Goal: Use online tool/utility: Utilize a website feature to perform a specific function

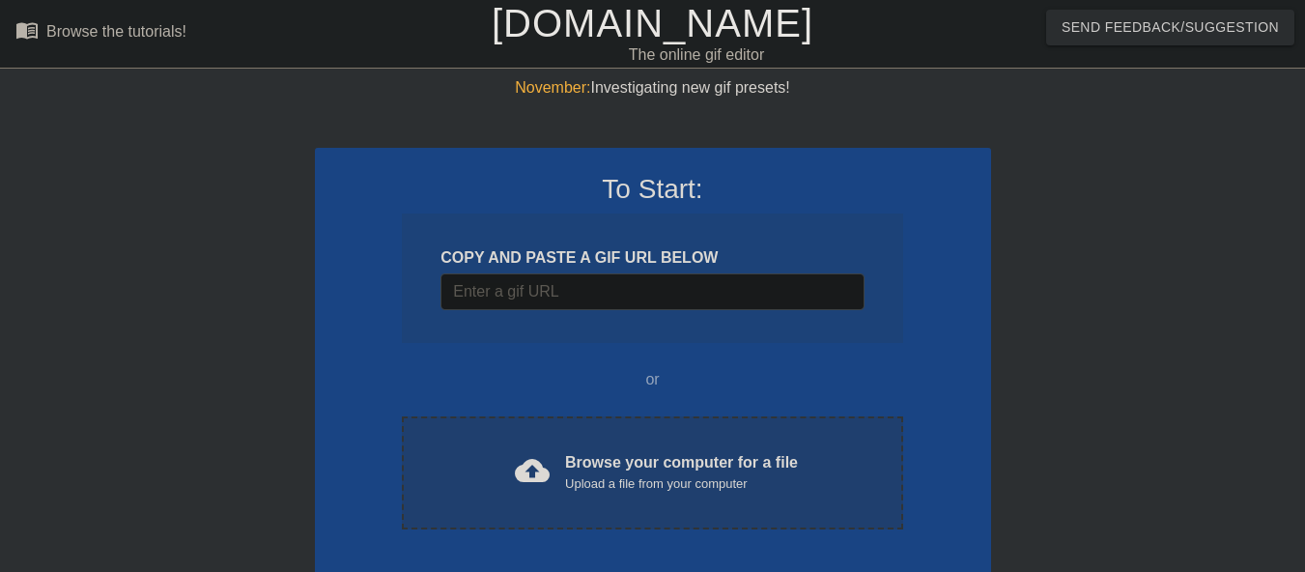
click at [639, 459] on div "Browse your computer for a file Upload a file from your computer" at bounding box center [681, 472] width 233 height 43
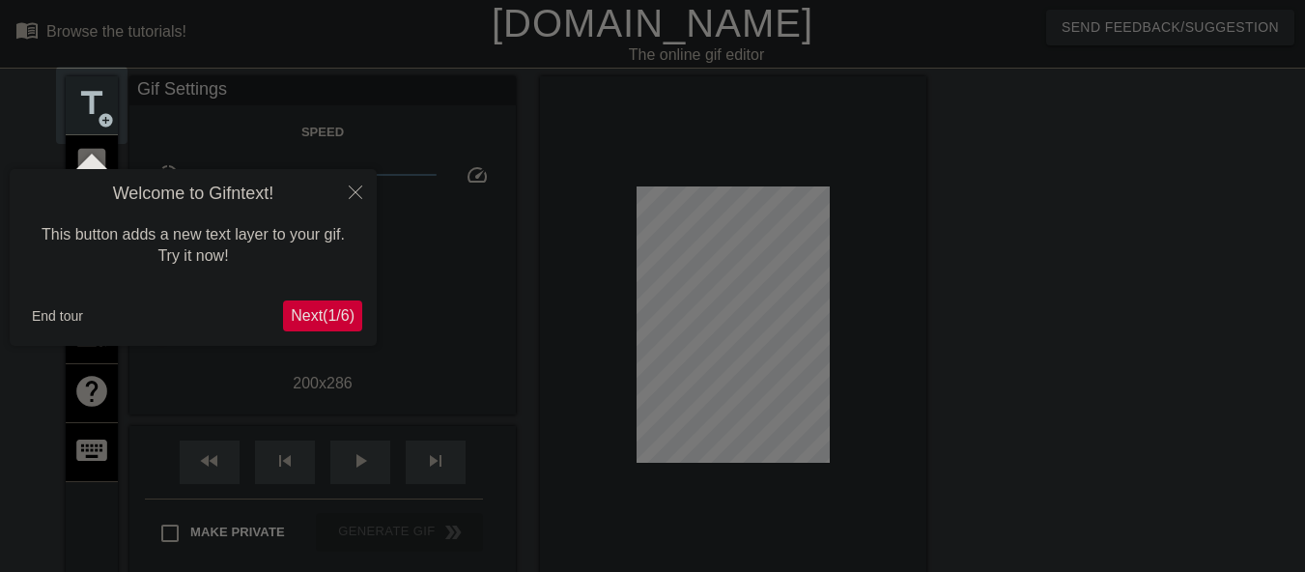
scroll to position [47, 0]
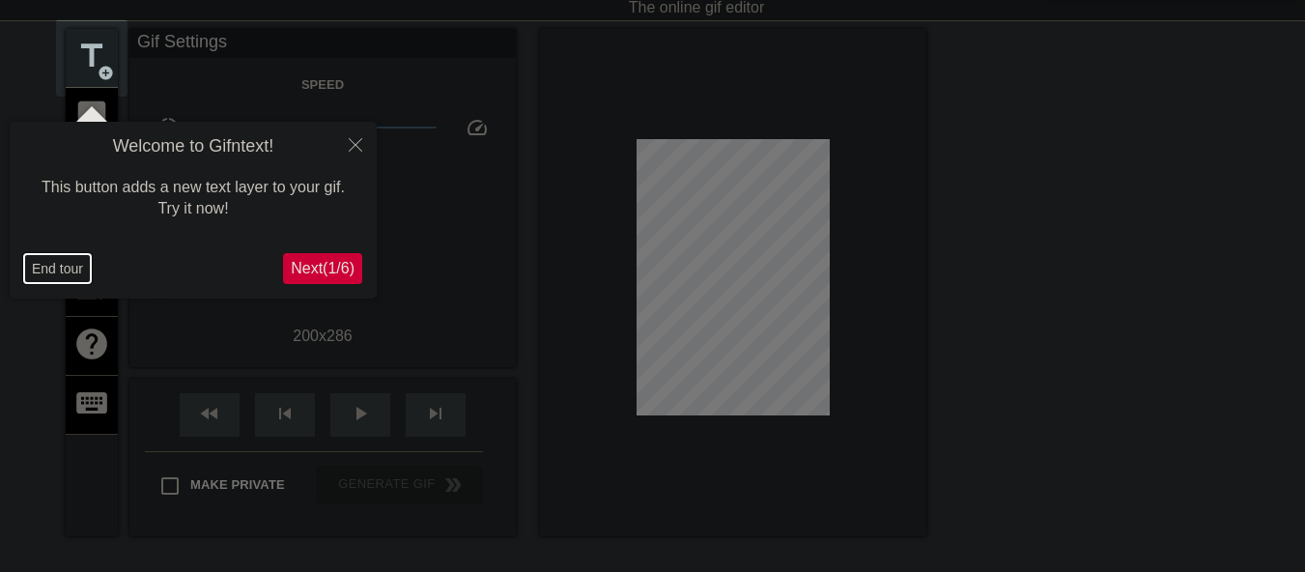
click at [64, 273] on button "End tour" at bounding box center [57, 268] width 67 height 29
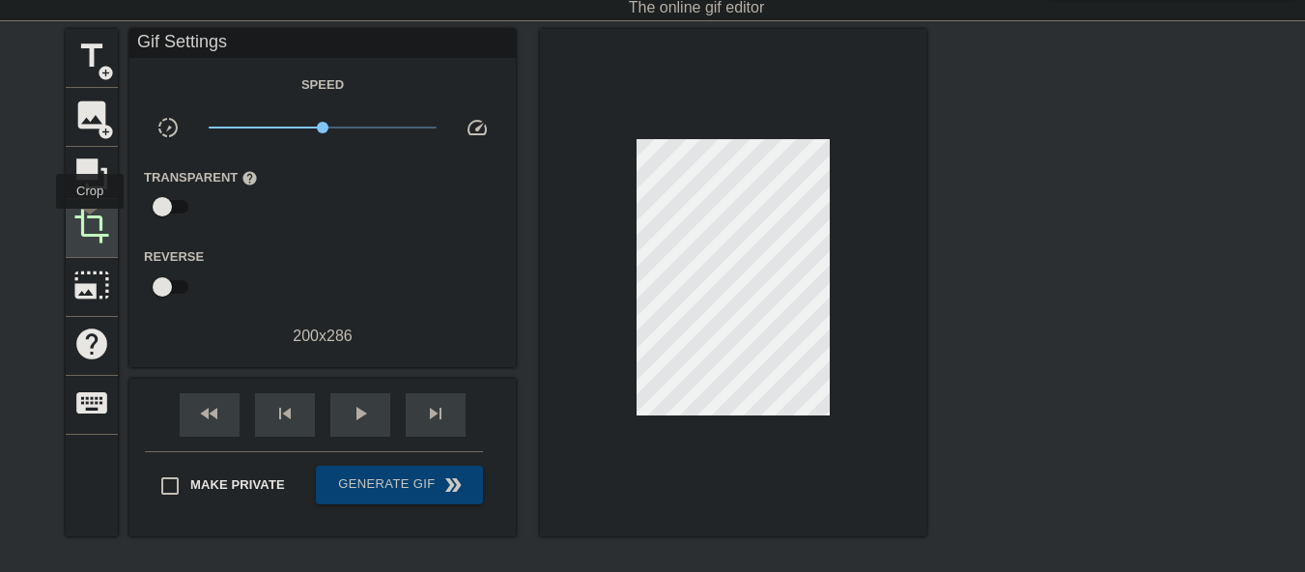
click at [90, 222] on span "crop" at bounding box center [91, 226] width 37 height 37
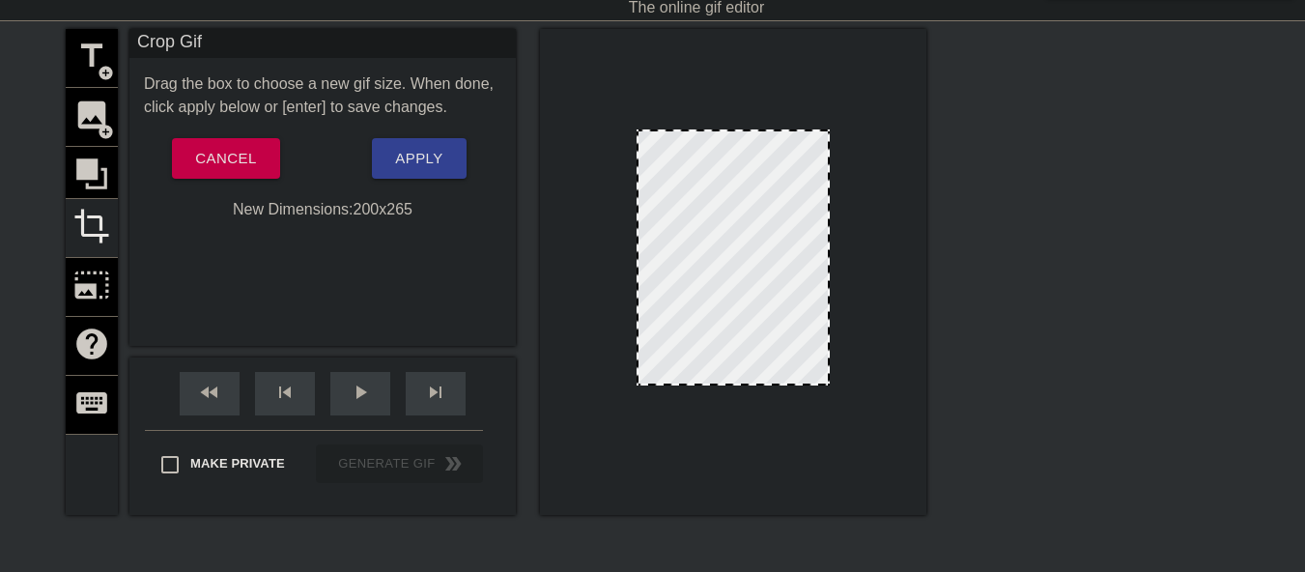
drag, startPoint x: 773, startPoint y: 403, endPoint x: 696, endPoint y: 325, distance: 109.3
click at [410, 151] on span "Apply" at bounding box center [418, 158] width 47 height 25
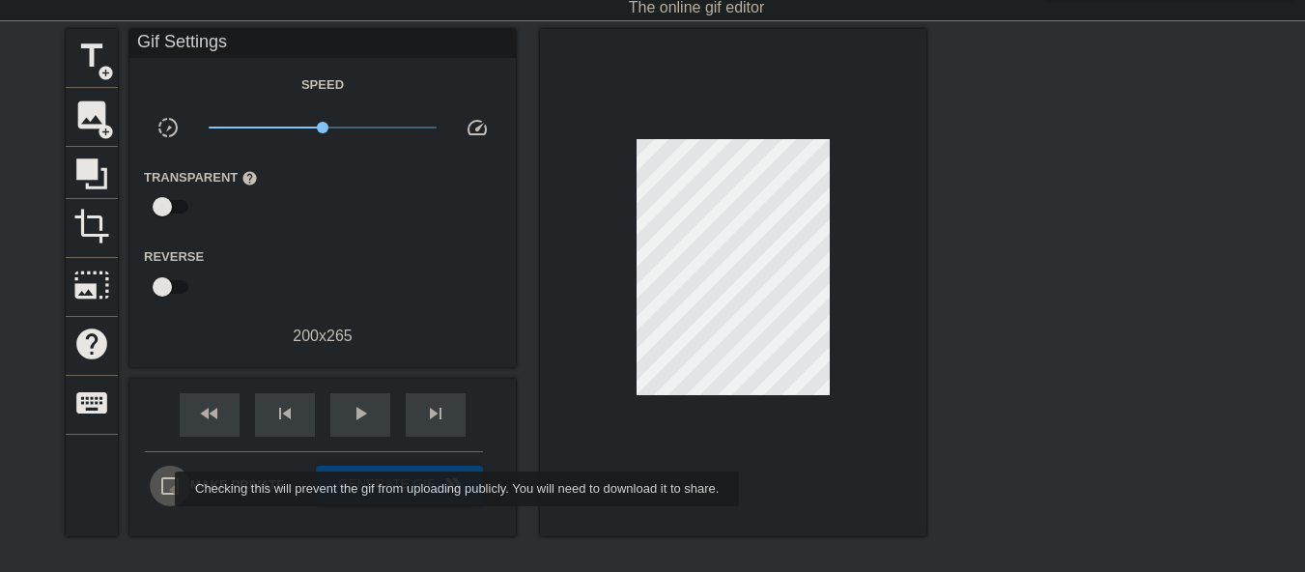
click at [162, 489] on input "Make Private" at bounding box center [170, 486] width 41 height 41
checkbox input "true"
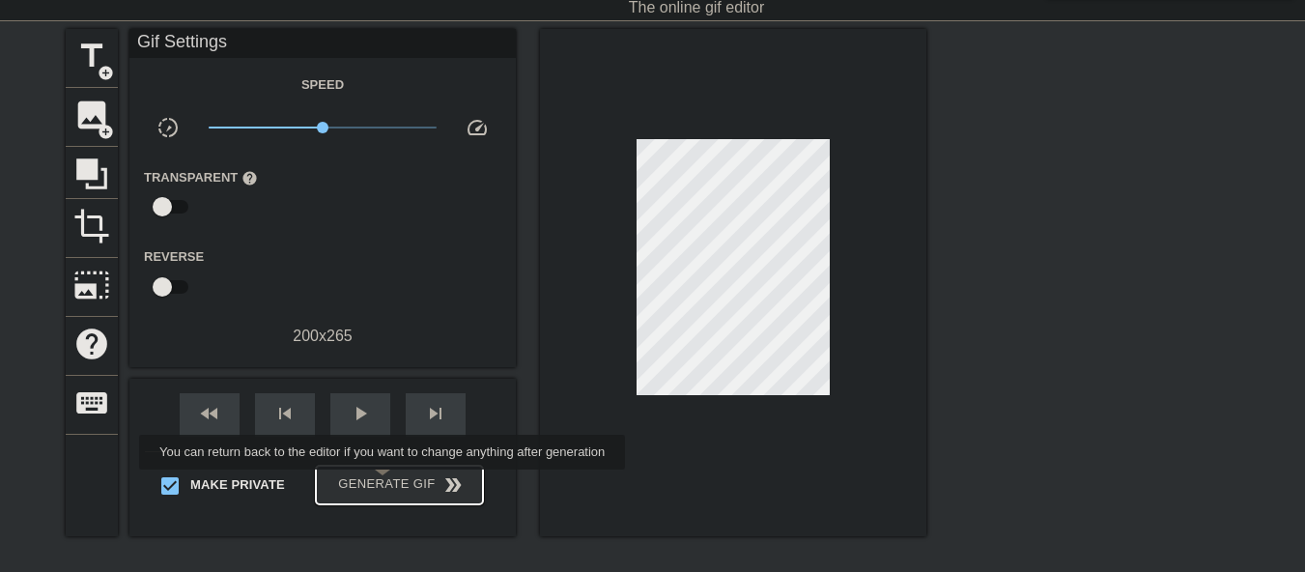
click at [384, 480] on span "Generate Gif double_arrow" at bounding box center [400, 484] width 152 height 23
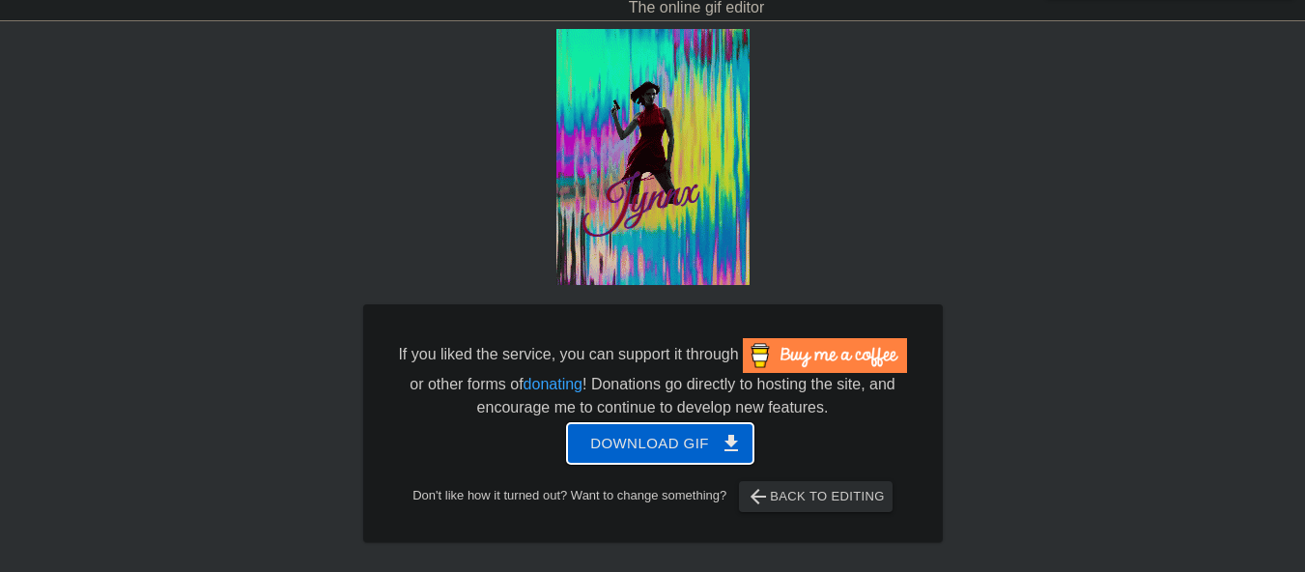
click at [621, 436] on span "Download gif get_app" at bounding box center [660, 443] width 140 height 25
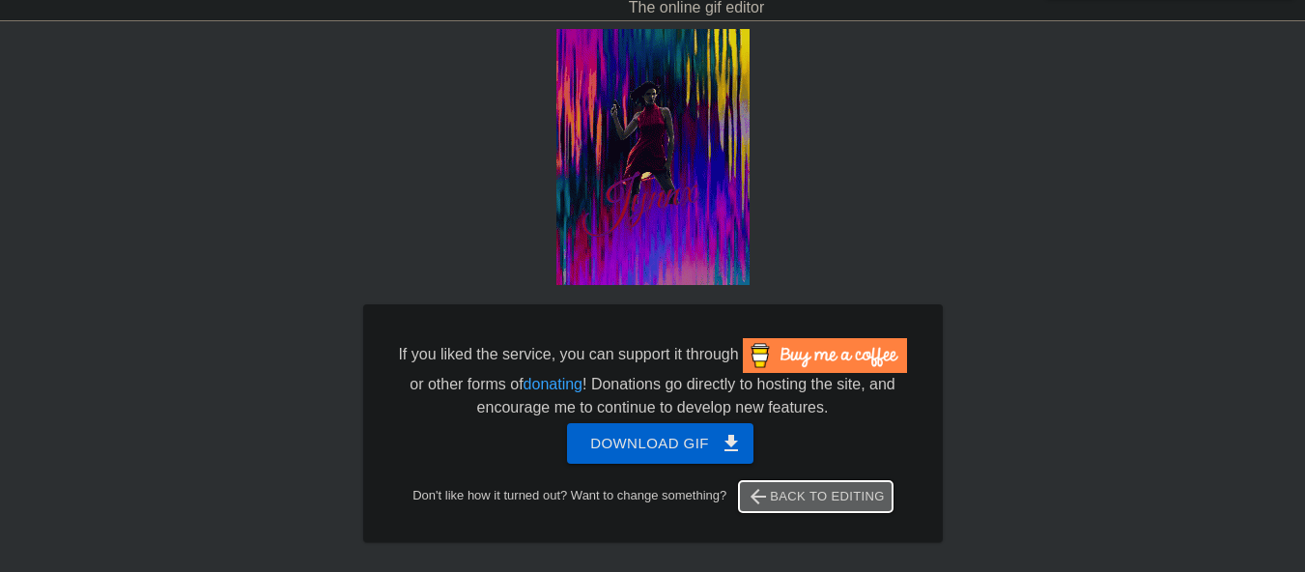
click at [838, 499] on span "arrow_back Back to Editing" at bounding box center [816, 496] width 138 height 23
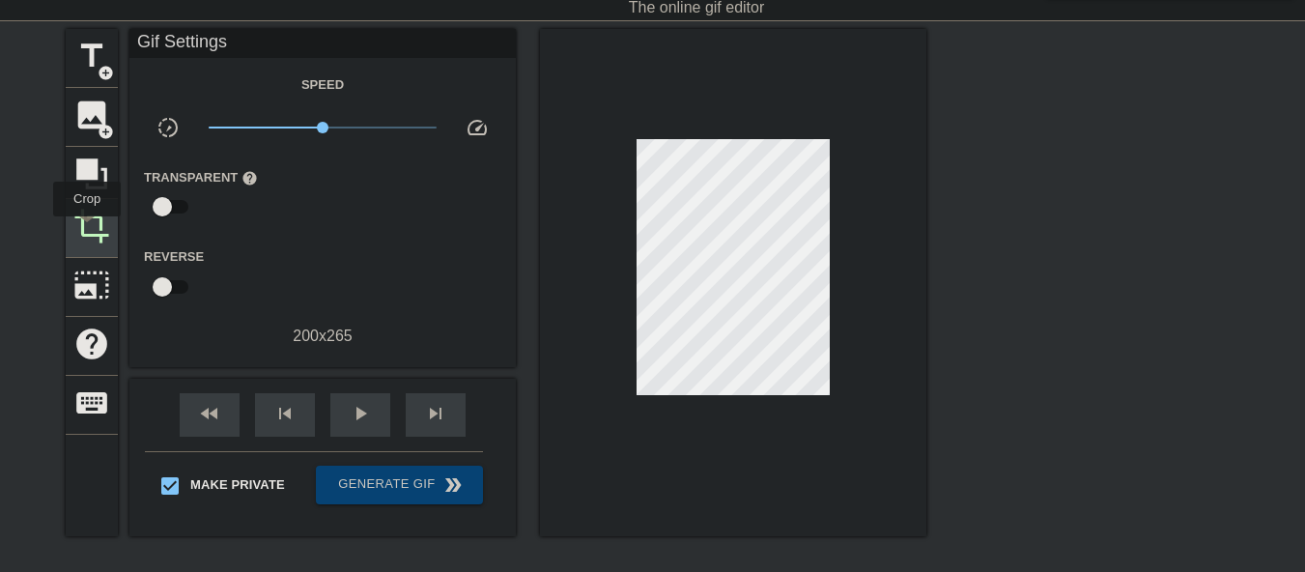
click at [87, 230] on span "crop" at bounding box center [91, 226] width 37 height 37
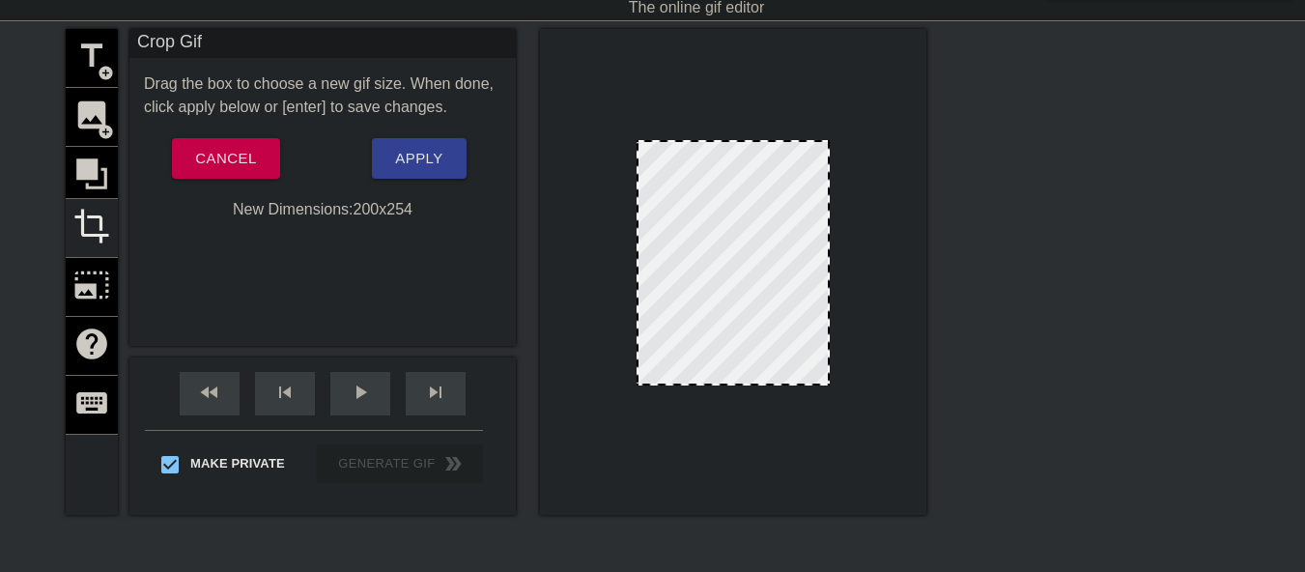
drag, startPoint x: 738, startPoint y: 131, endPoint x: 740, endPoint y: 142, distance: 10.8
click at [643, 258] on div at bounding box center [645, 263] width 10 height 242
drag, startPoint x: 643, startPoint y: 270, endPoint x: 626, endPoint y: 270, distance: 17.4
click at [626, 270] on div at bounding box center [733, 272] width 386 height 486
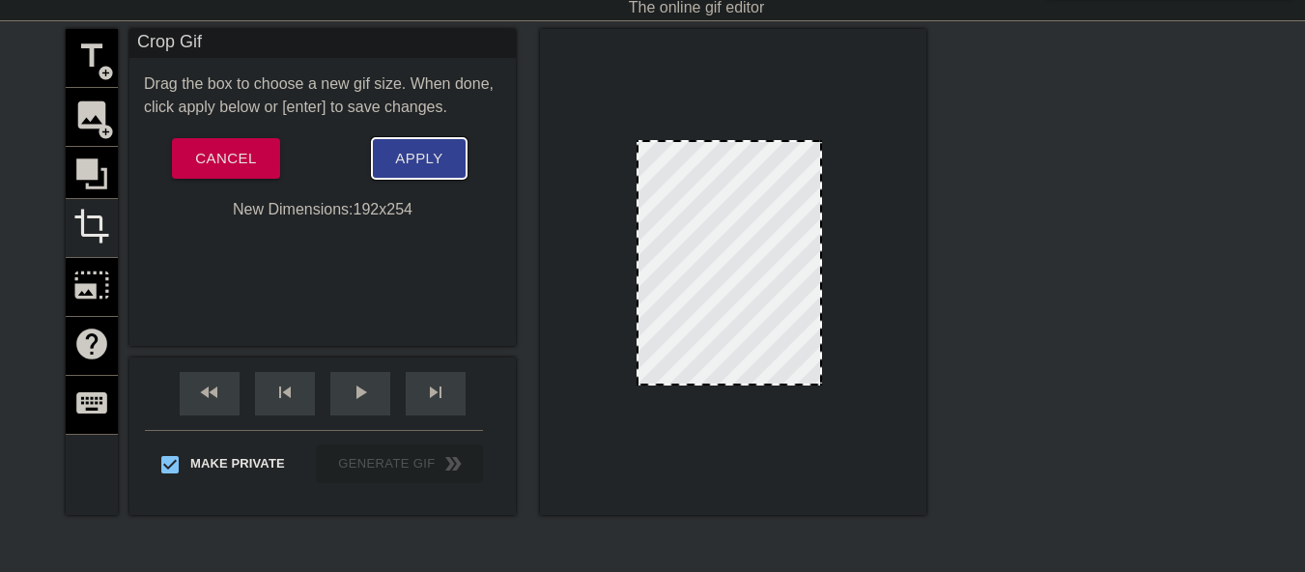
click at [424, 159] on span "Apply" at bounding box center [418, 158] width 47 height 25
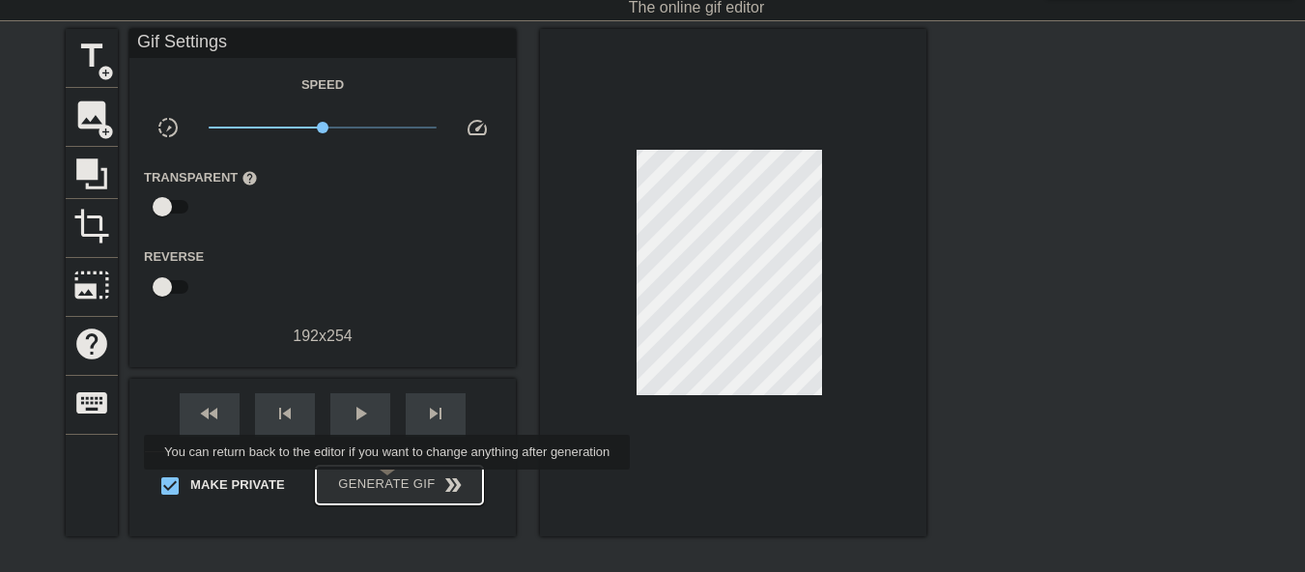
click at [389, 483] on span "Generate Gif double_arrow" at bounding box center [400, 484] width 152 height 23
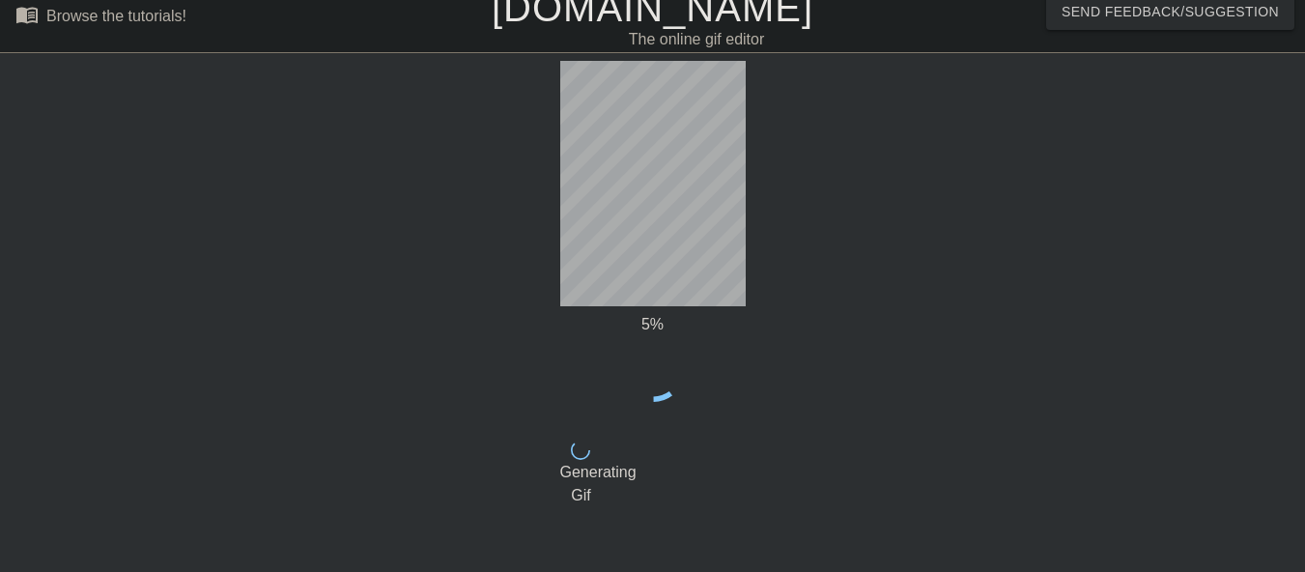
scroll to position [0, 0]
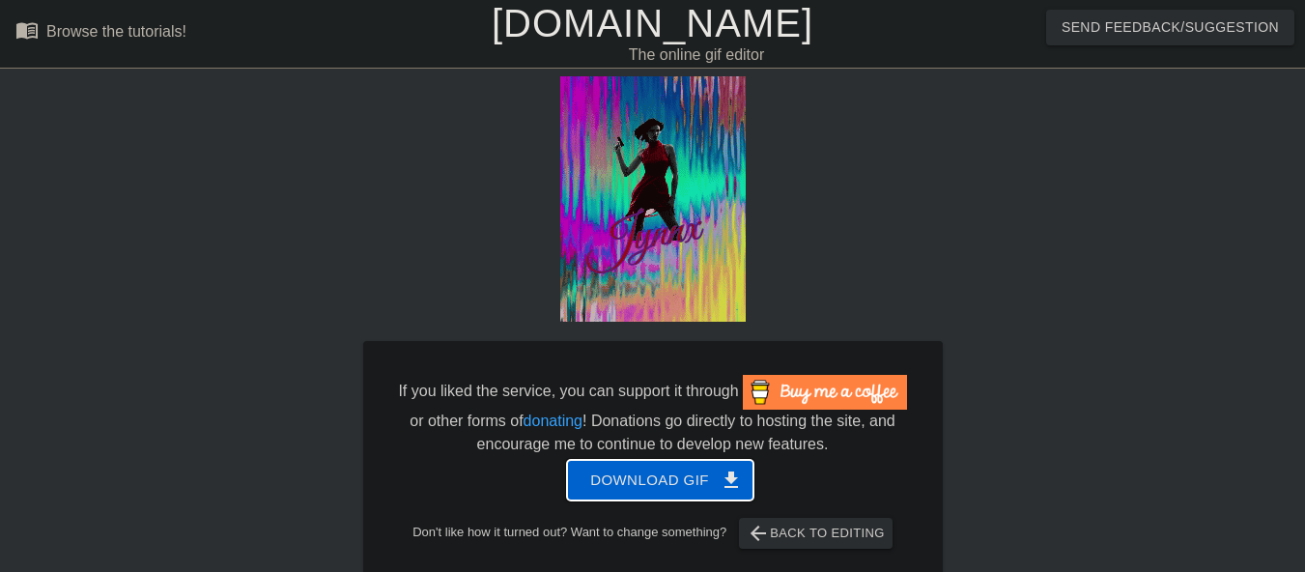
click at [683, 483] on span "Download gif get_app" at bounding box center [660, 480] width 140 height 25
